Goal: Information Seeking & Learning: Learn about a topic

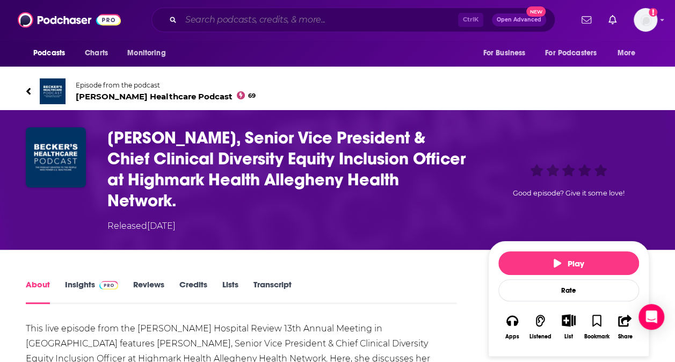
click at [233, 23] on input "Search podcasts, credits, & more..." at bounding box center [319, 19] width 277 height 17
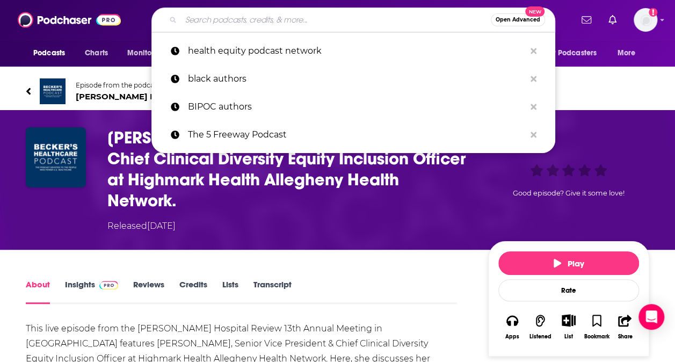
paste input "• Black Authors Matter TV"
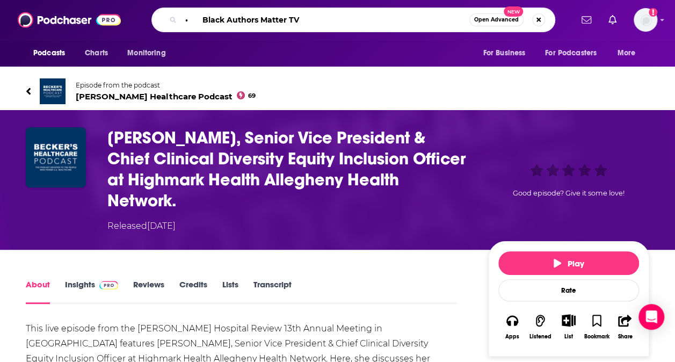
click at [212, 15] on input "• Black Authors Matter TV" at bounding box center [325, 19] width 289 height 17
type input "Black Authors Matter TV"
click at [294, 21] on input "Black Authors Matter TV" at bounding box center [325, 19] width 289 height 17
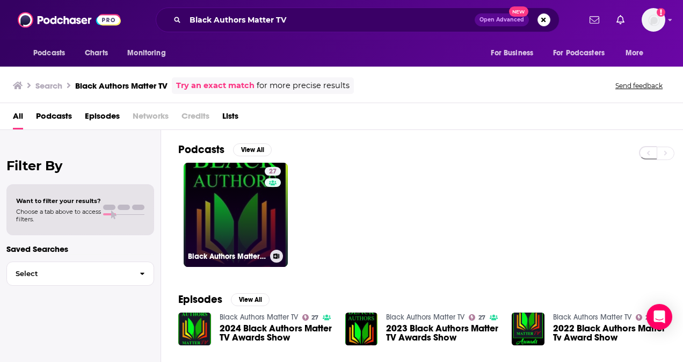
click at [239, 201] on link "27 Black Authors Matter TV" at bounding box center [236, 215] width 104 height 104
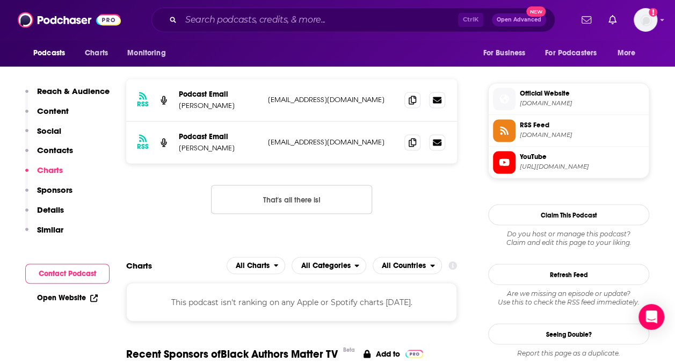
scroll to position [811, 0]
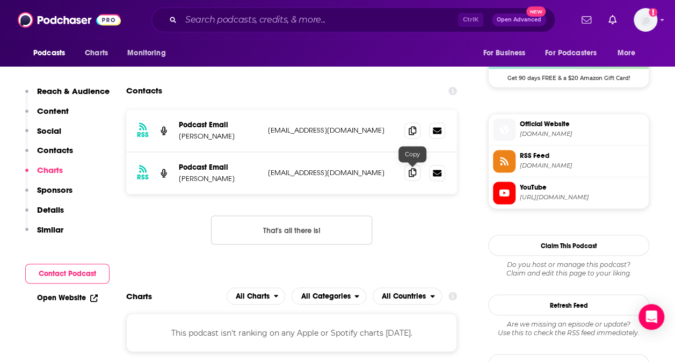
click at [415, 172] on icon at bounding box center [413, 172] width 8 height 9
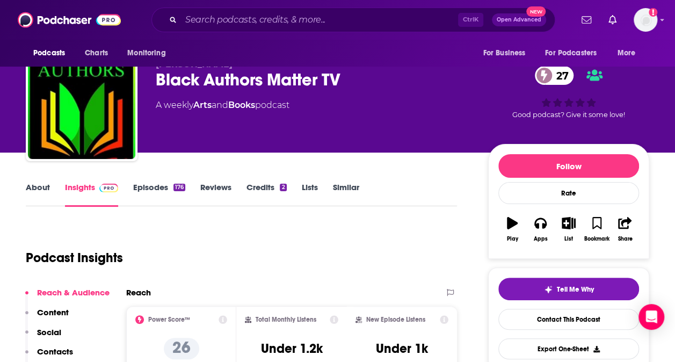
scroll to position [0, 0]
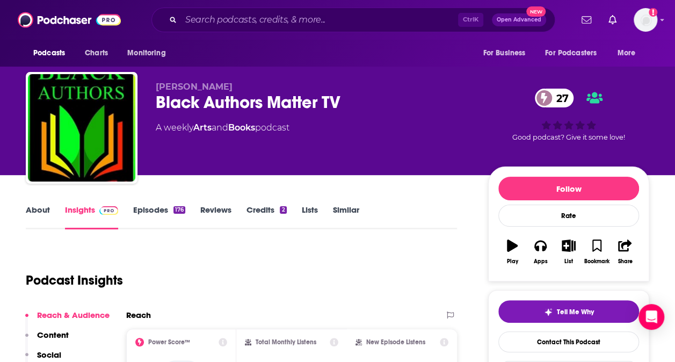
click at [32, 207] on link "About" at bounding box center [38, 217] width 24 height 25
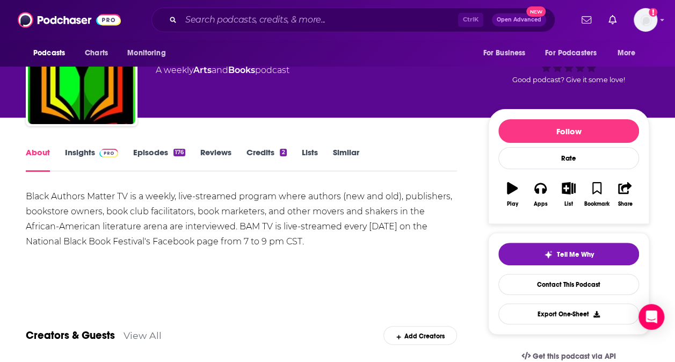
scroll to position [35, 0]
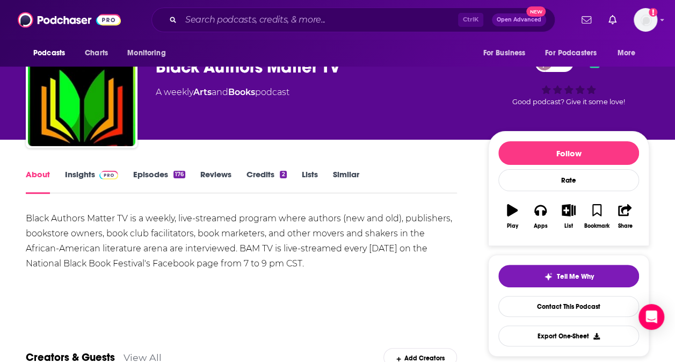
click at [85, 176] on link "Insights" at bounding box center [91, 181] width 53 height 25
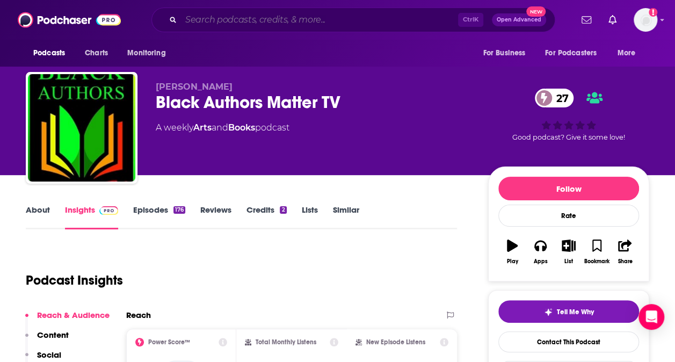
click at [290, 15] on input "Search podcasts, credits, & more..." at bounding box center [319, 19] width 277 height 17
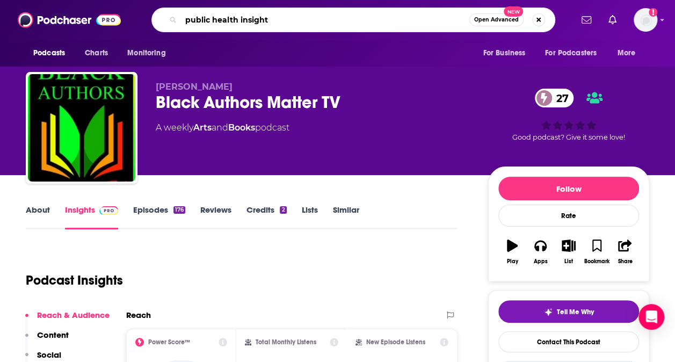
type input "public health insights"
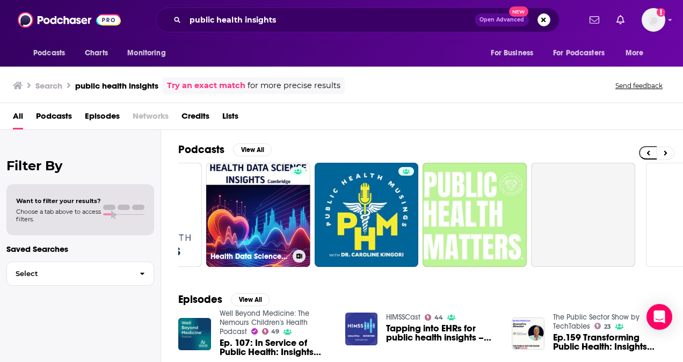
scroll to position [0, 481]
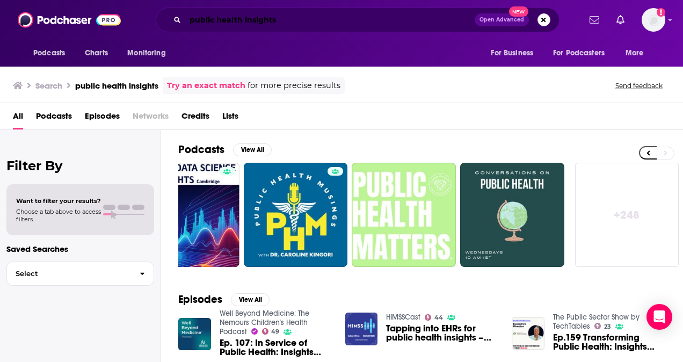
click at [292, 20] on input "public health insights" at bounding box center [330, 19] width 290 height 17
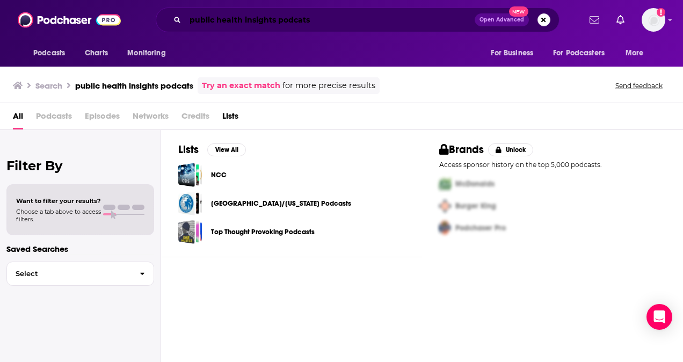
click at [347, 19] on input "public health insights podcats" at bounding box center [330, 19] width 290 height 17
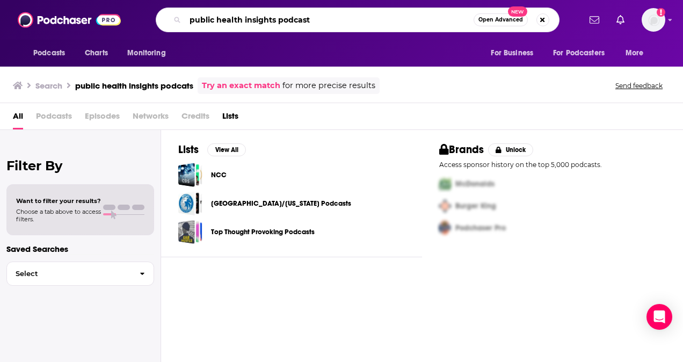
type input "public health insights podcast"
